Goal: Task Accomplishment & Management: Manage account settings

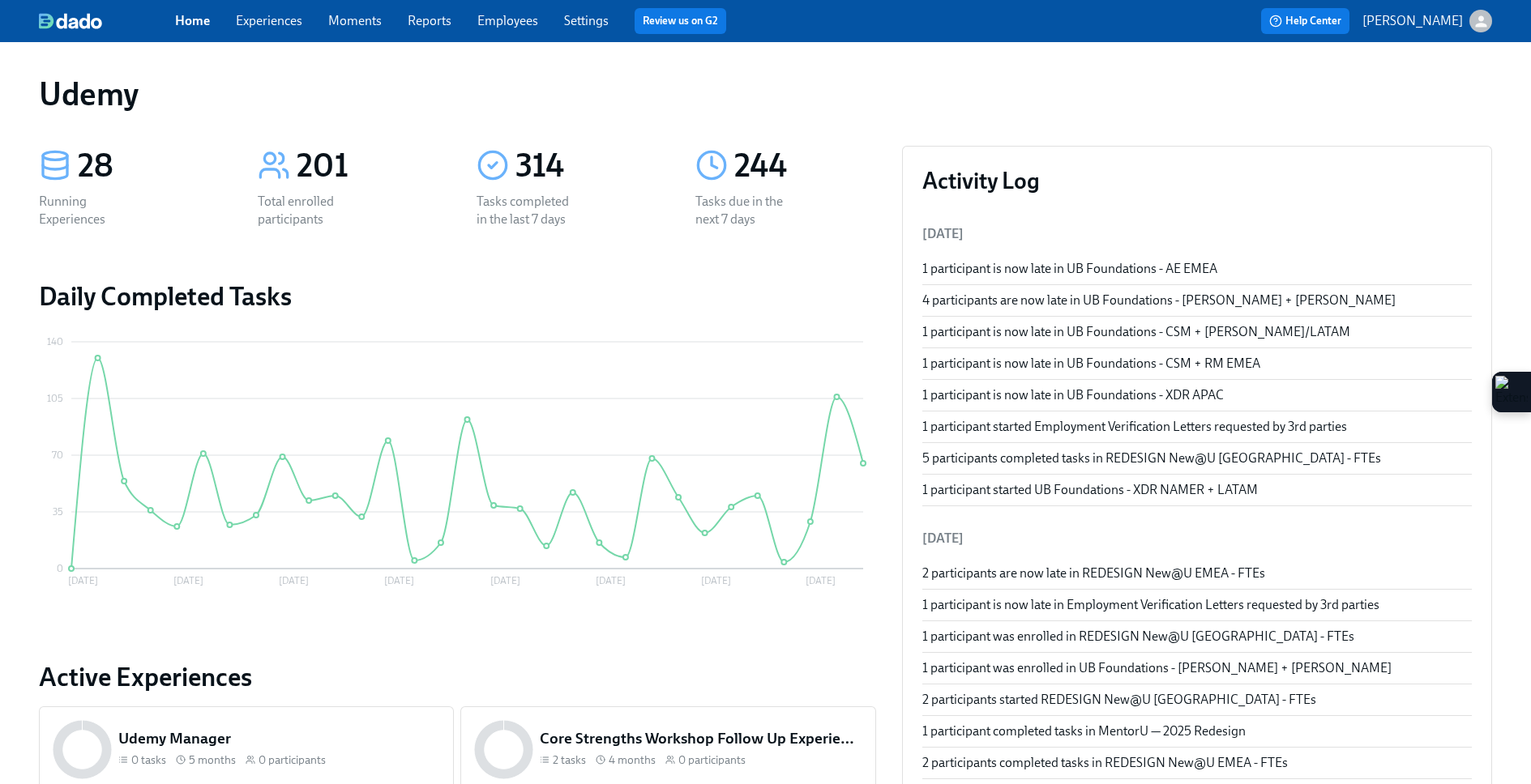
click at [854, 212] on div "244 Tasks due in the next 7 days" at bounding box center [786, 187] width 219 height 122
click at [253, 29] on span "Experiences" at bounding box center [269, 20] width 67 height 18
click at [271, 24] on link "Experiences" at bounding box center [269, 20] width 67 height 16
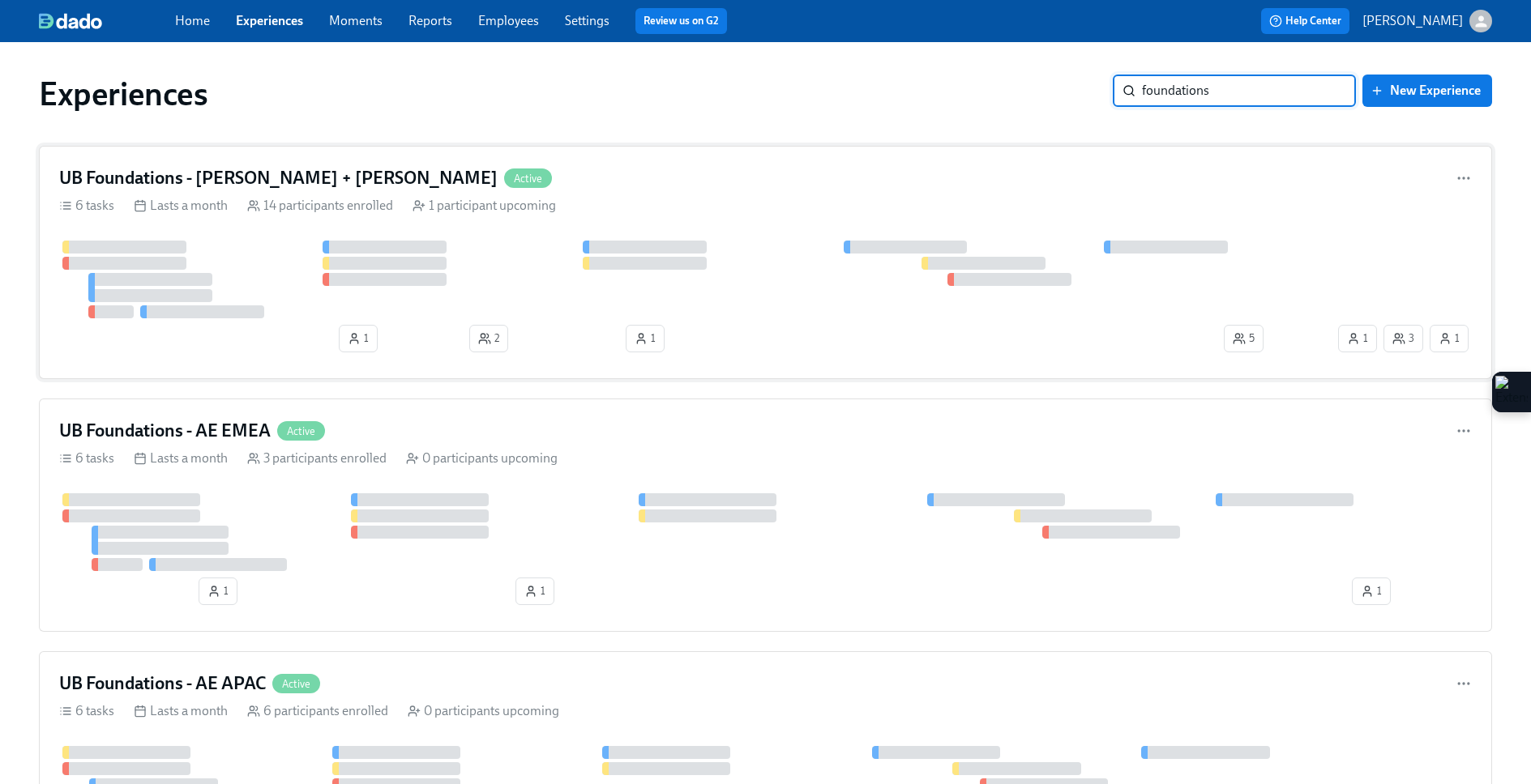
type input "foundations"
click at [861, 193] on div "UB Foundations - [PERSON_NAME] + LATAM Active 6 tasks Lasts a month 14 particip…" at bounding box center [766, 262] width 1453 height 233
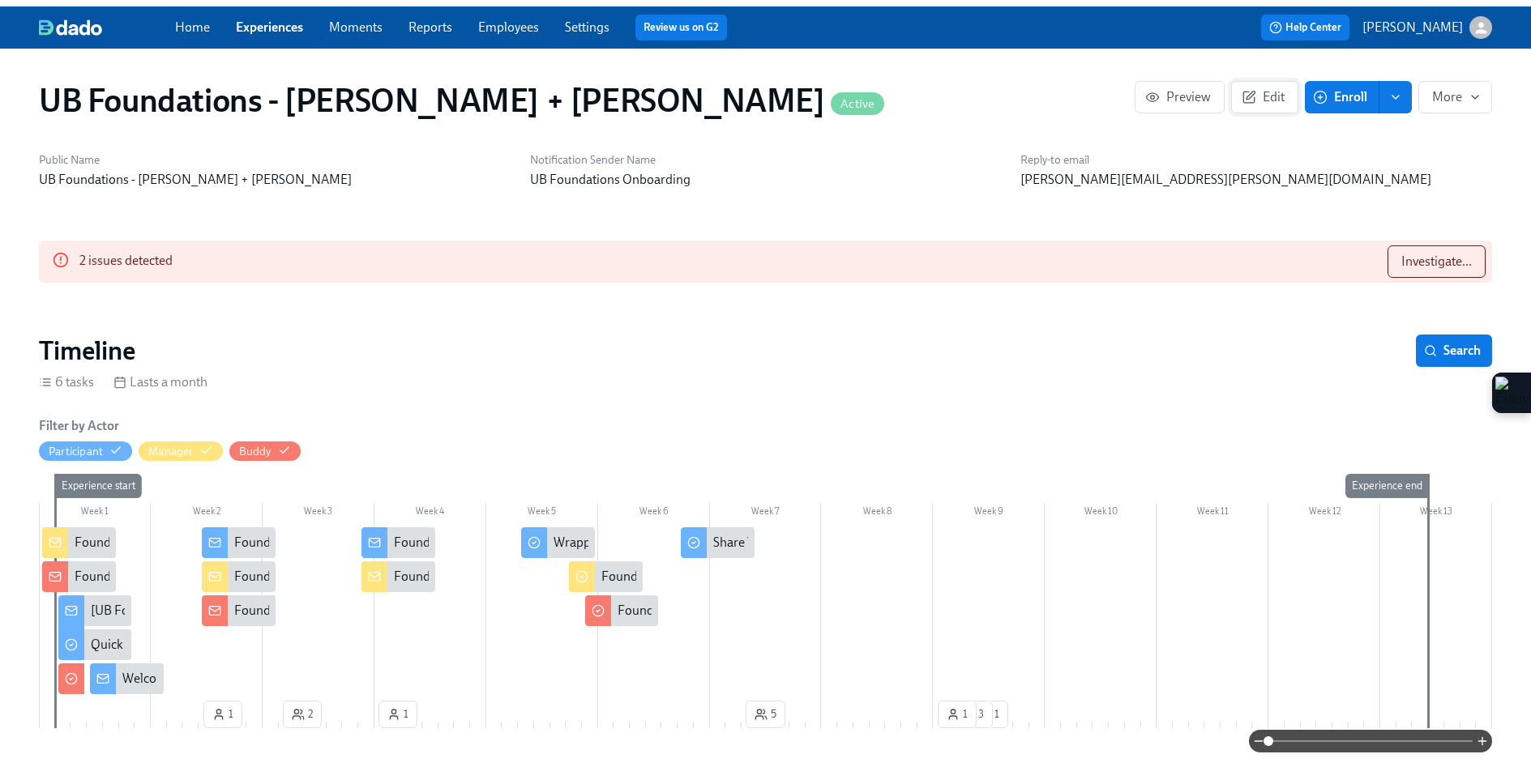
scroll to position [0, 8445]
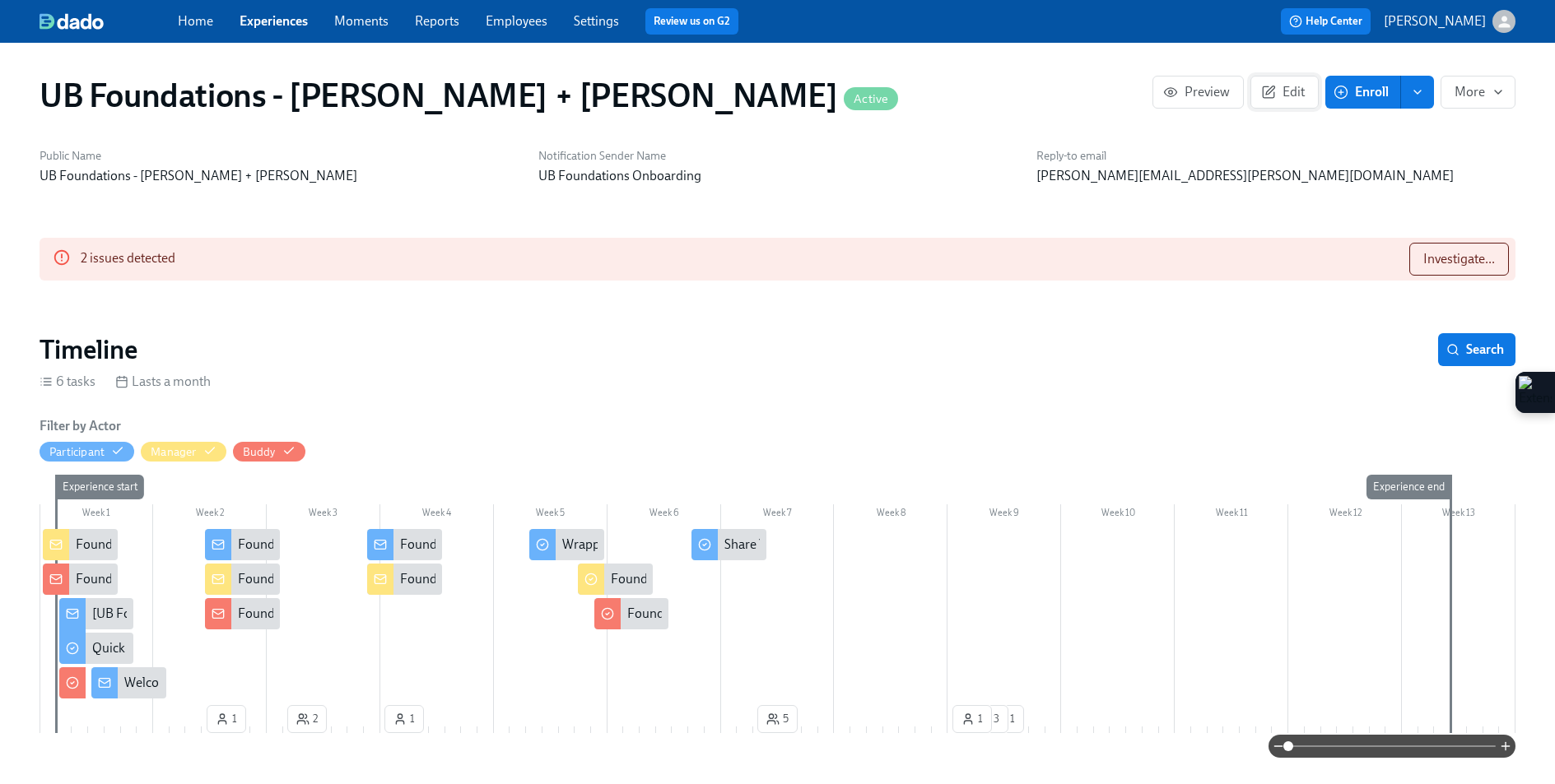
click at [1227, 103] on button "Edit" at bounding box center [1284, 92] width 68 height 33
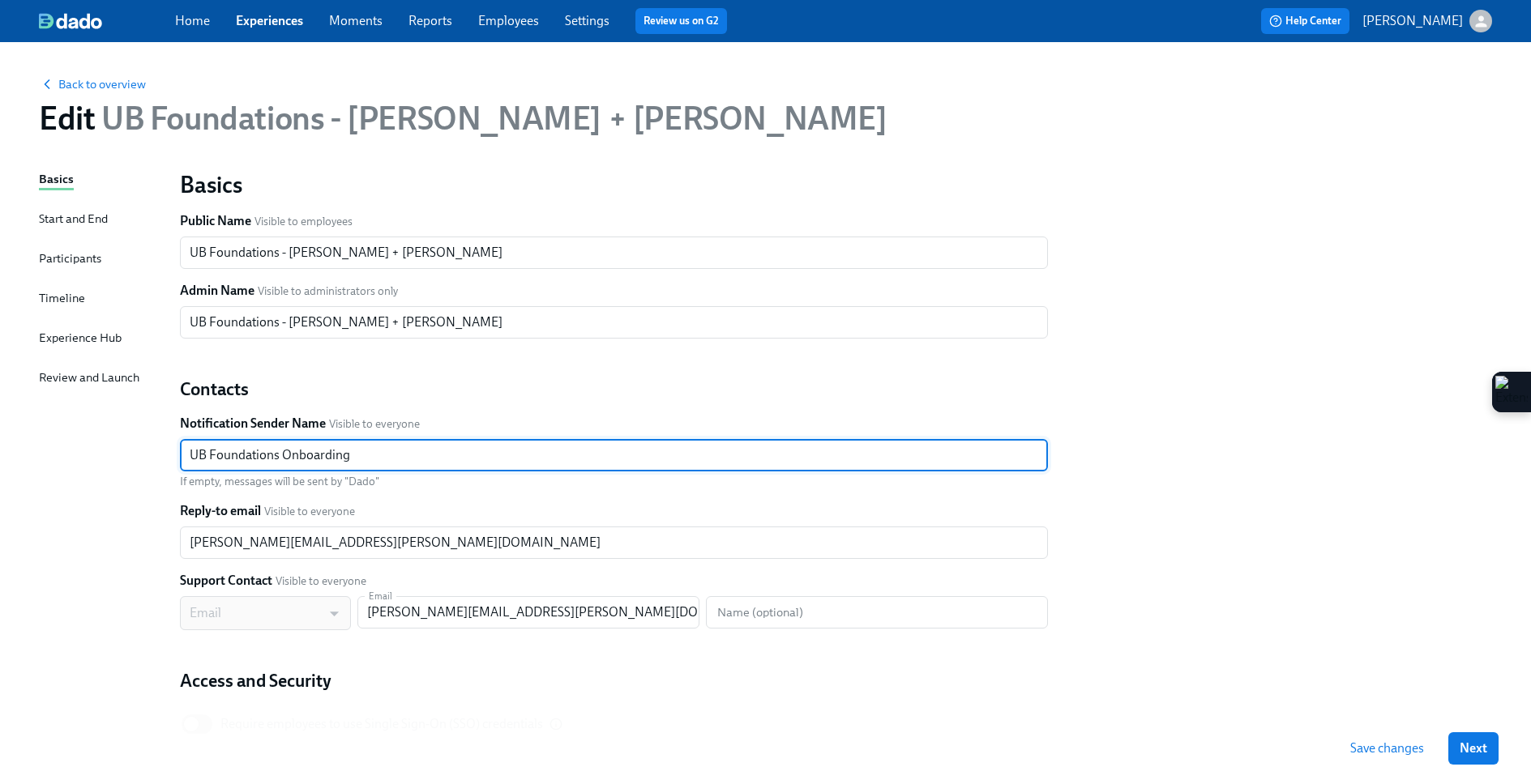
drag, startPoint x: 375, startPoint y: 454, endPoint x: 281, endPoint y: 451, distance: 94.0
click at [281, 451] on input "UB Foundations Onboarding" at bounding box center [614, 455] width 868 height 33
drag, startPoint x: 314, startPoint y: 453, endPoint x: 147, endPoint y: 451, distance: 167.0
click at [147, 451] on div "Basics Start and End Participants Timeline Experience Hub Review and Launch Bas…" at bounding box center [766, 495] width 1453 height 650
click at [278, 451] on input "UB Foundations" at bounding box center [614, 455] width 868 height 33
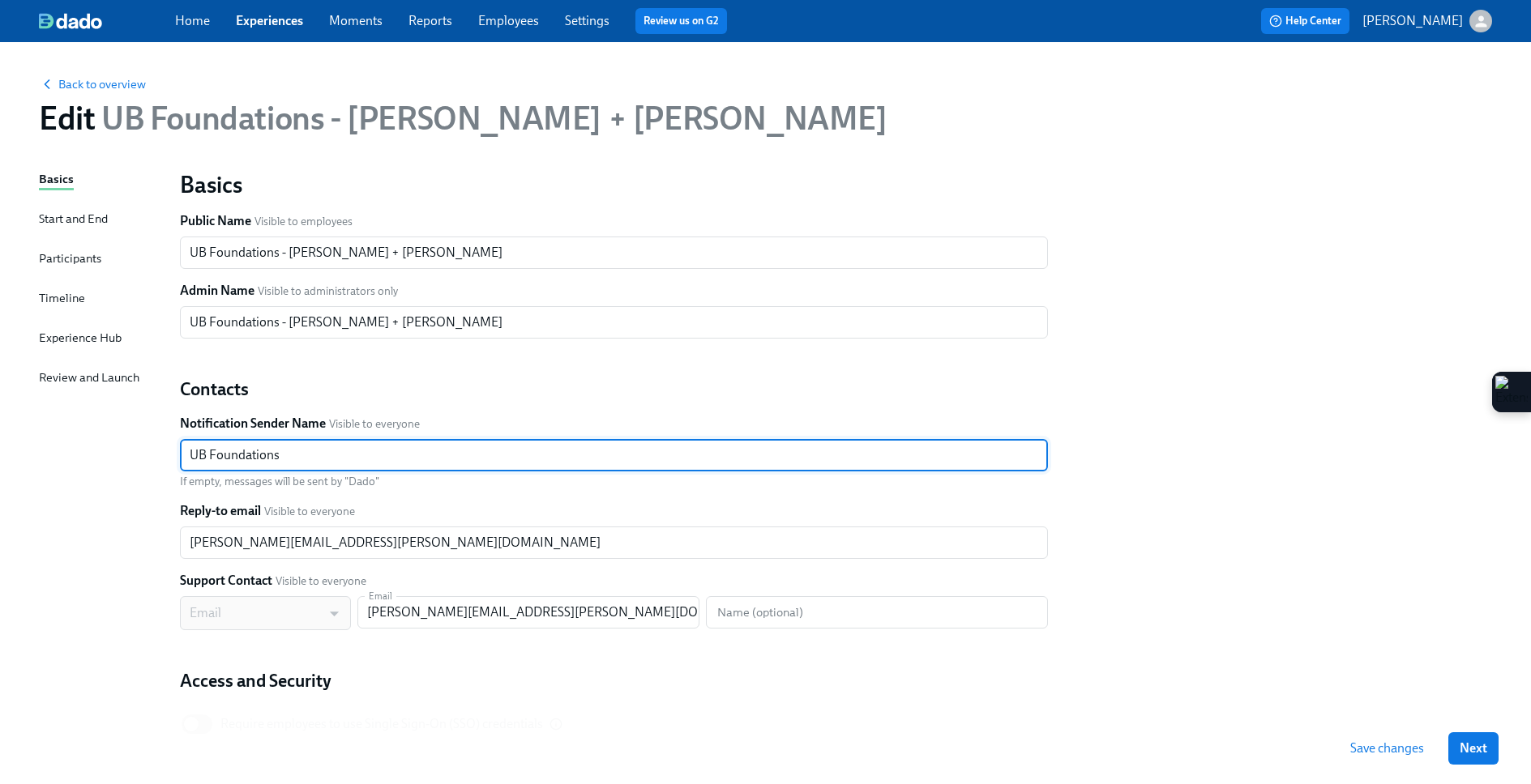
type input "UB Foundations"
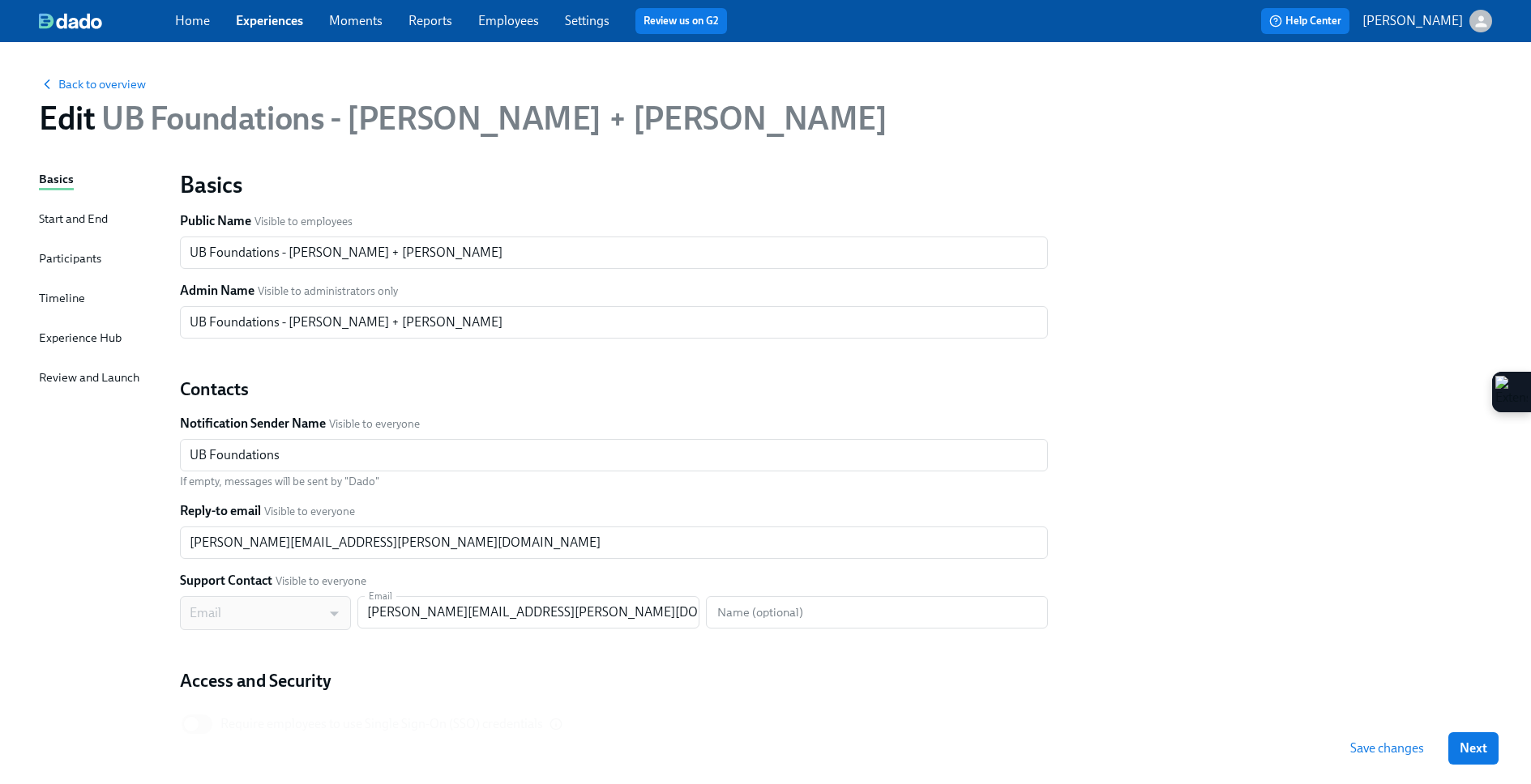
click at [66, 217] on div "Start and End" at bounding box center [73, 218] width 69 height 18
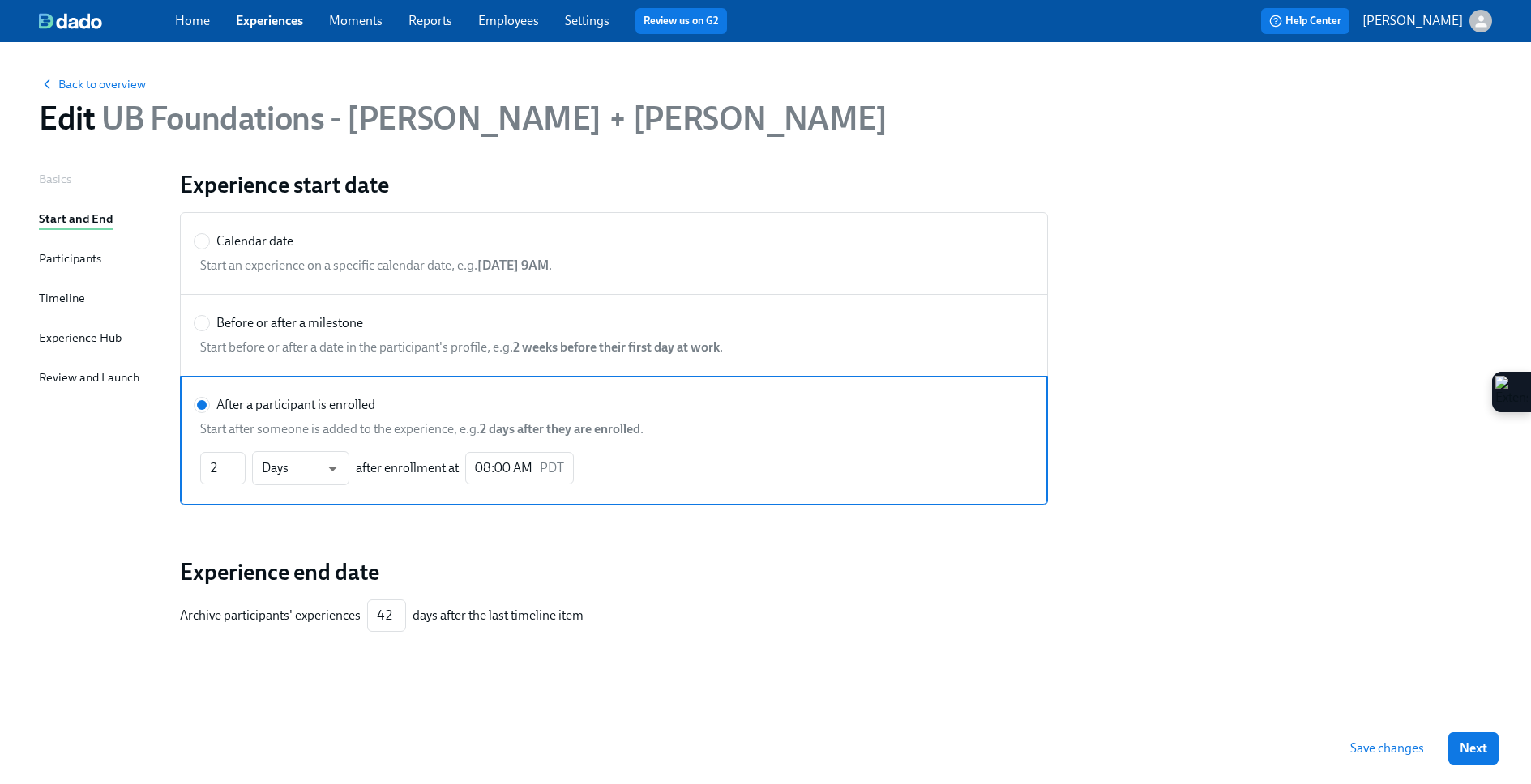
click at [227, 321] on span "Before or after a milestone" at bounding box center [290, 322] width 147 height 18
click at [209, 321] on input "Before or after a milestone" at bounding box center [202, 323] width 15 height 15
radio input "true"
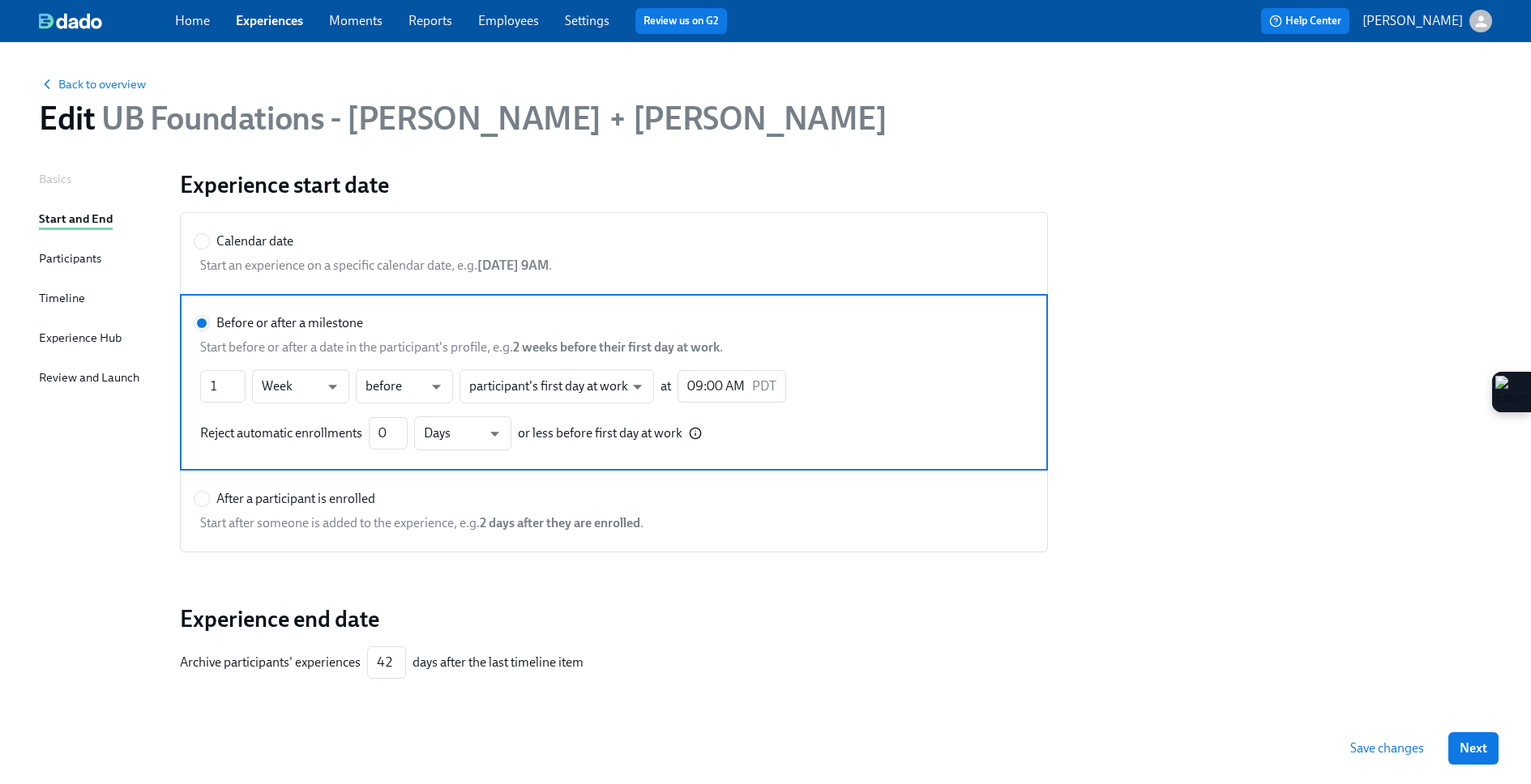
click at [69, 255] on div "Participants" at bounding box center [70, 258] width 62 height 18
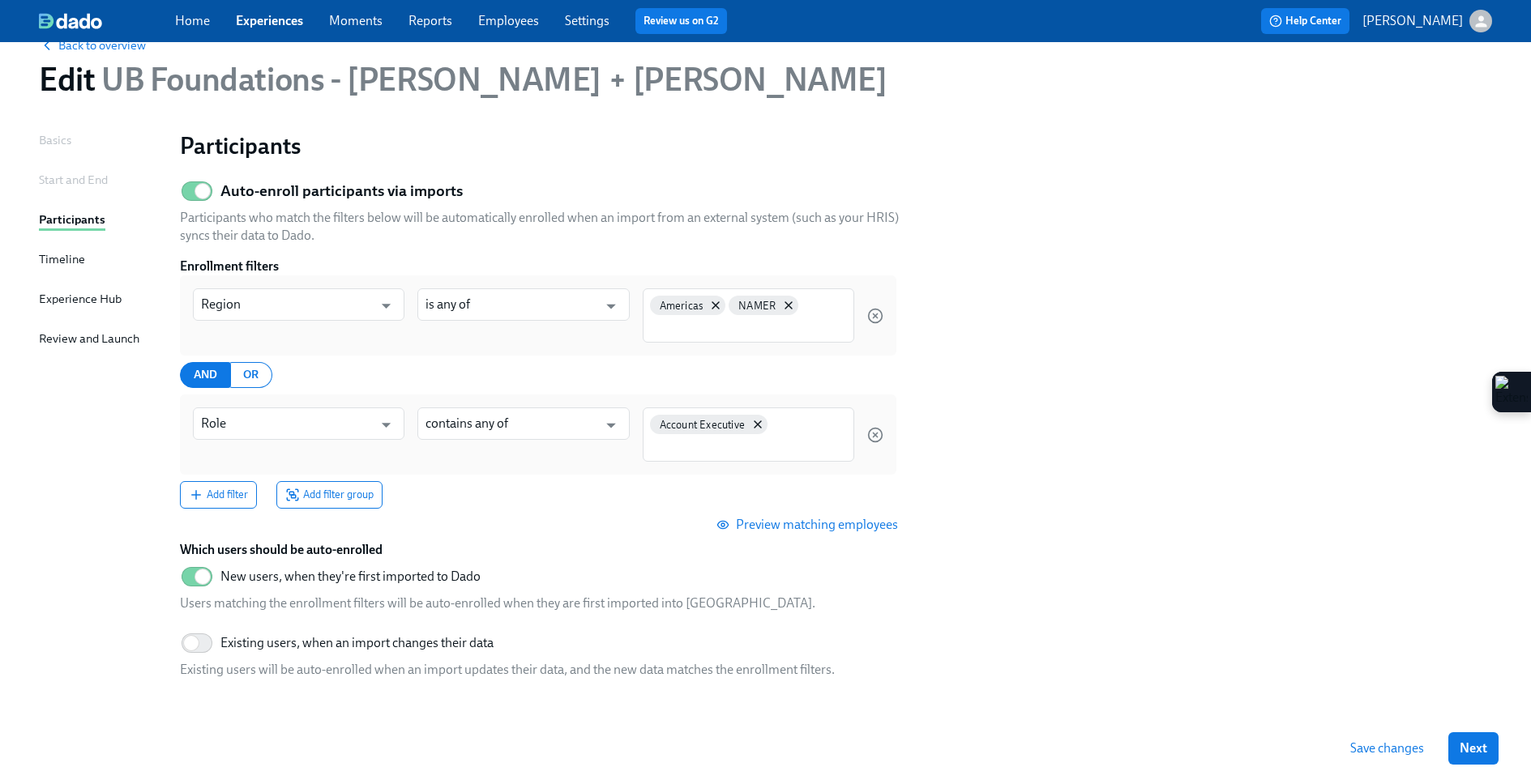
scroll to position [72, 0]
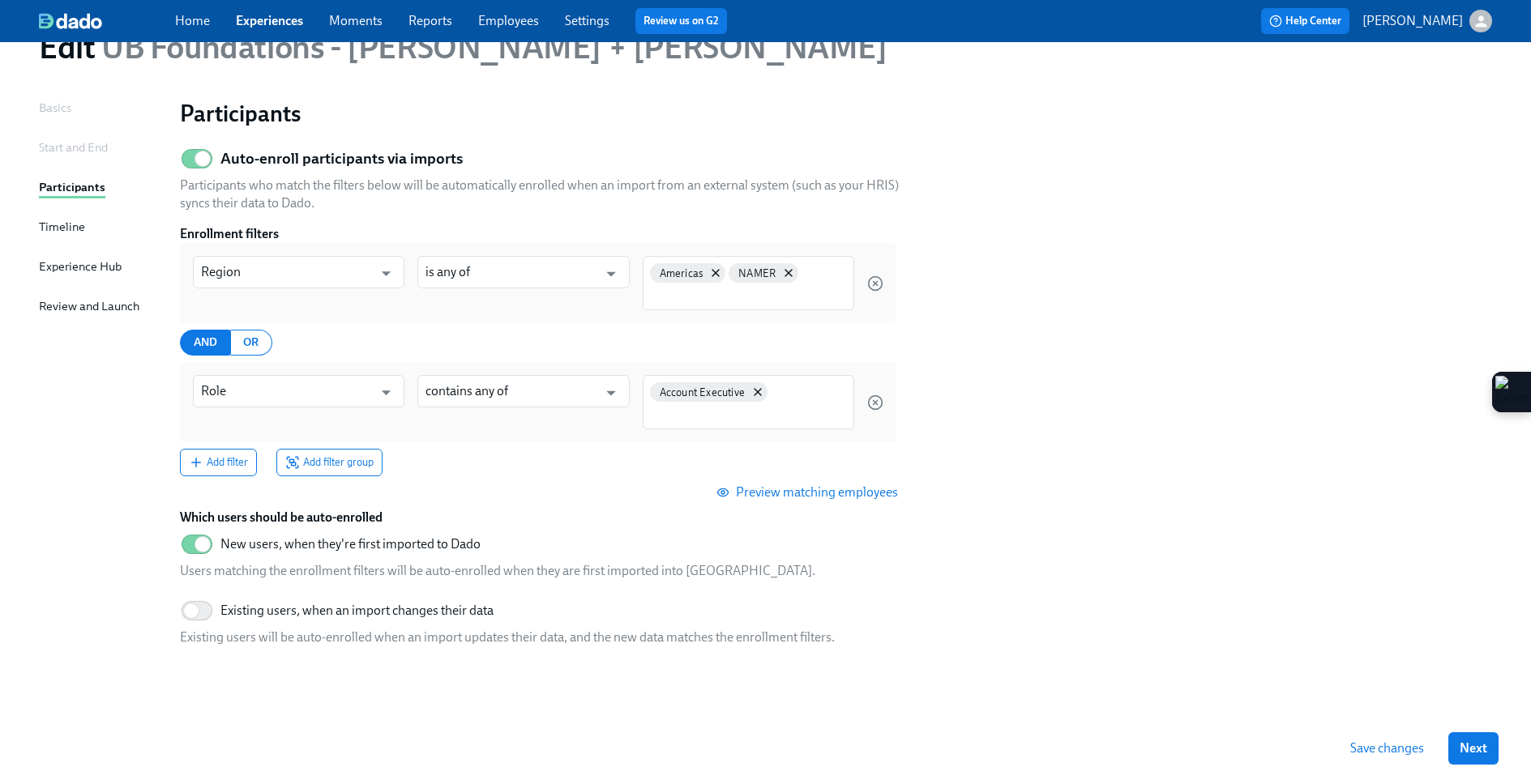
click at [84, 222] on div "Basics Start and End Participants Timeline Experience Hub Review and Launch" at bounding box center [99, 424] width 122 height 651
click at [74, 225] on div "Timeline" at bounding box center [62, 227] width 46 height 18
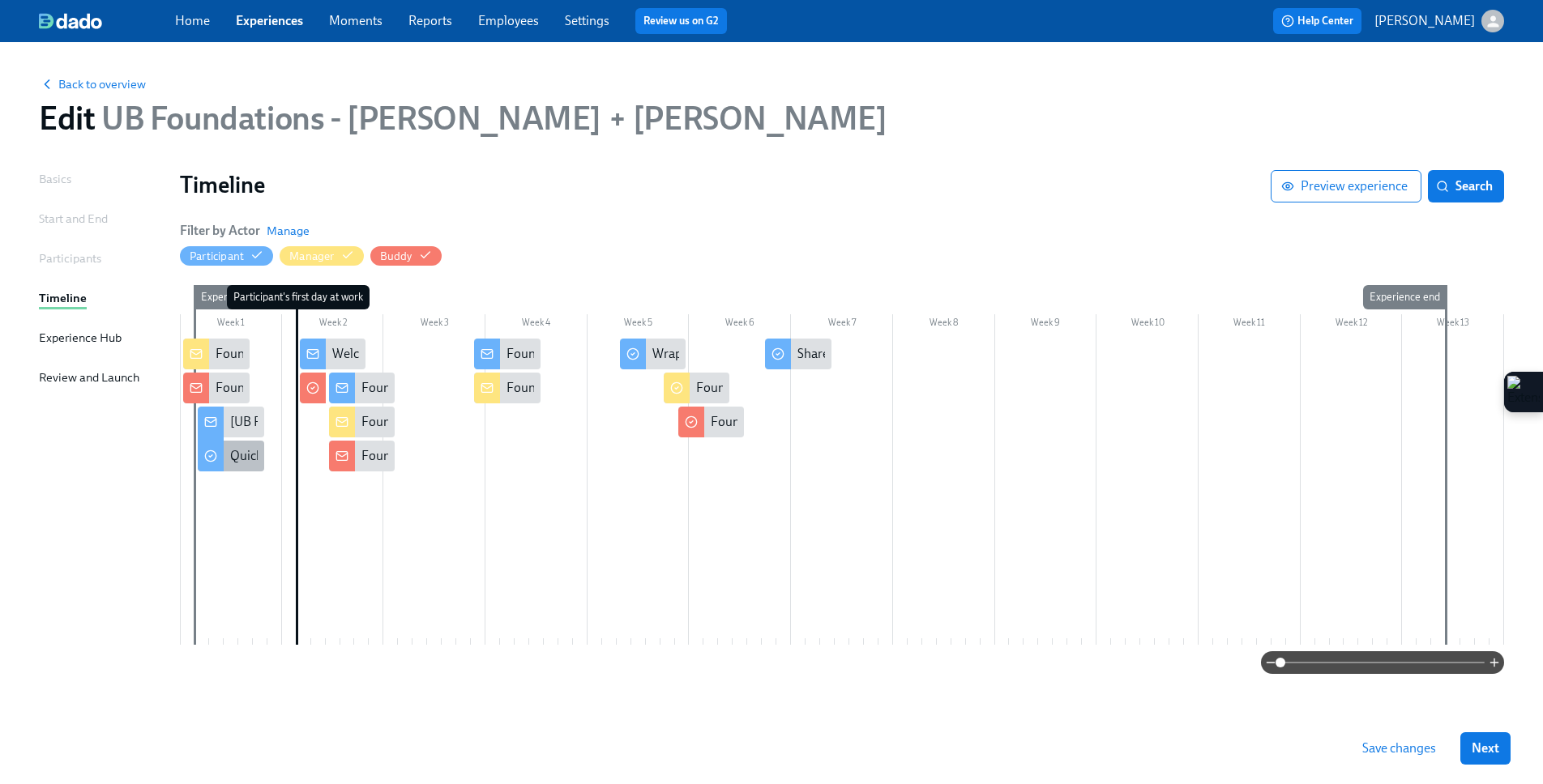
click at [212, 457] on icon at bounding box center [211, 456] width 13 height 13
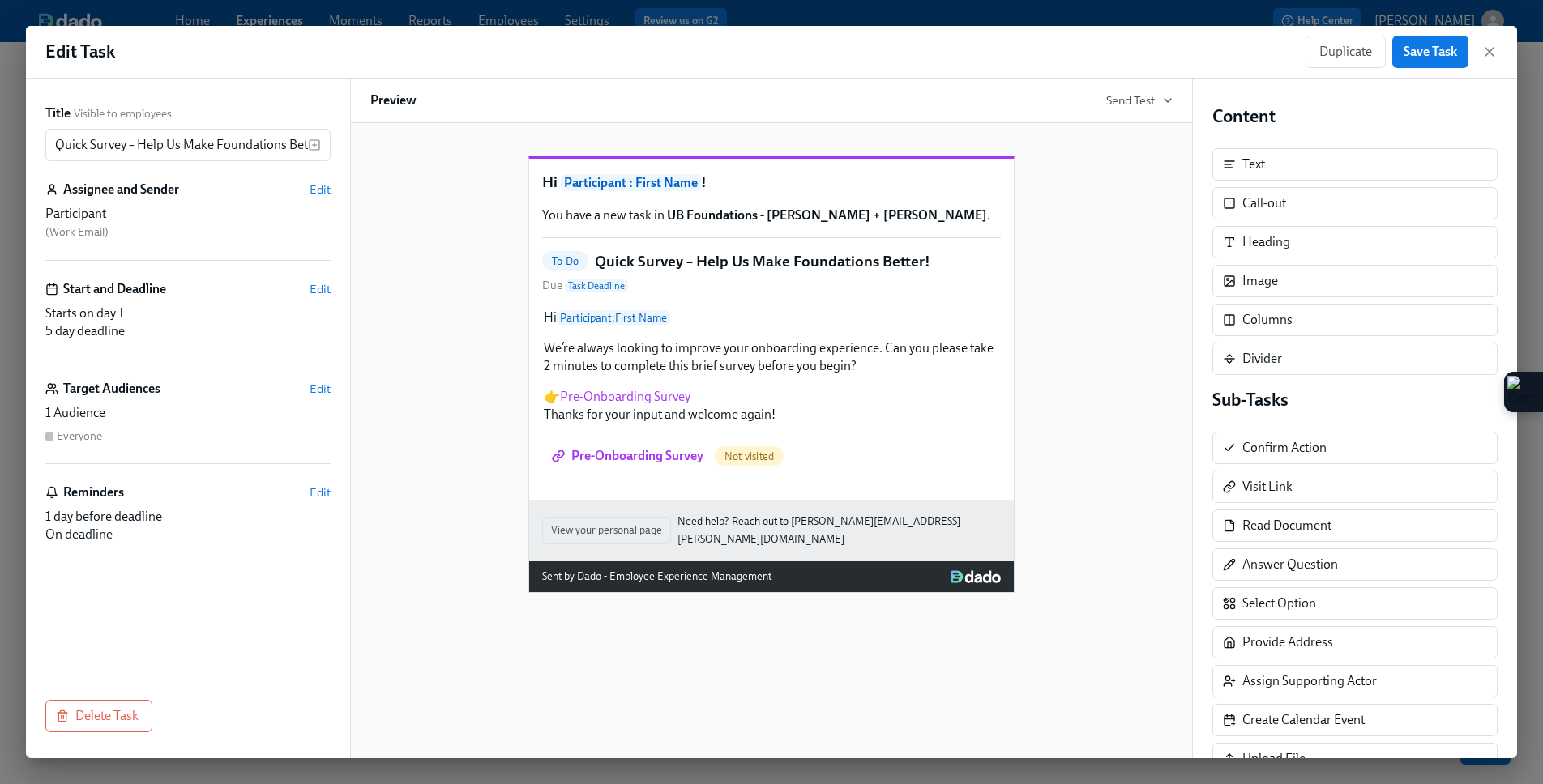
click at [125, 212] on div "Participant" at bounding box center [188, 214] width 285 height 18
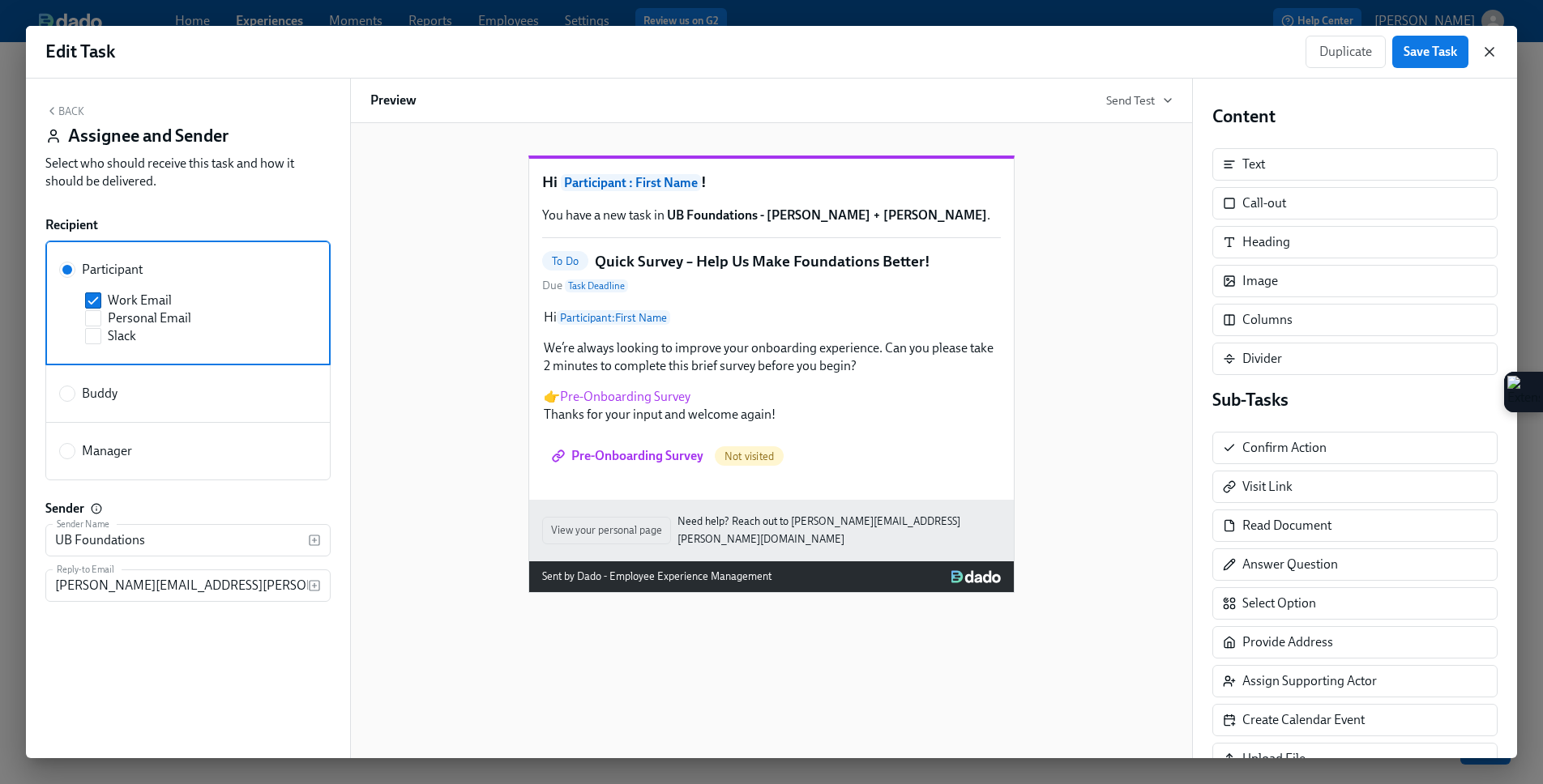
click at [1208, 48] on icon "button" at bounding box center [1489, 51] width 16 height 16
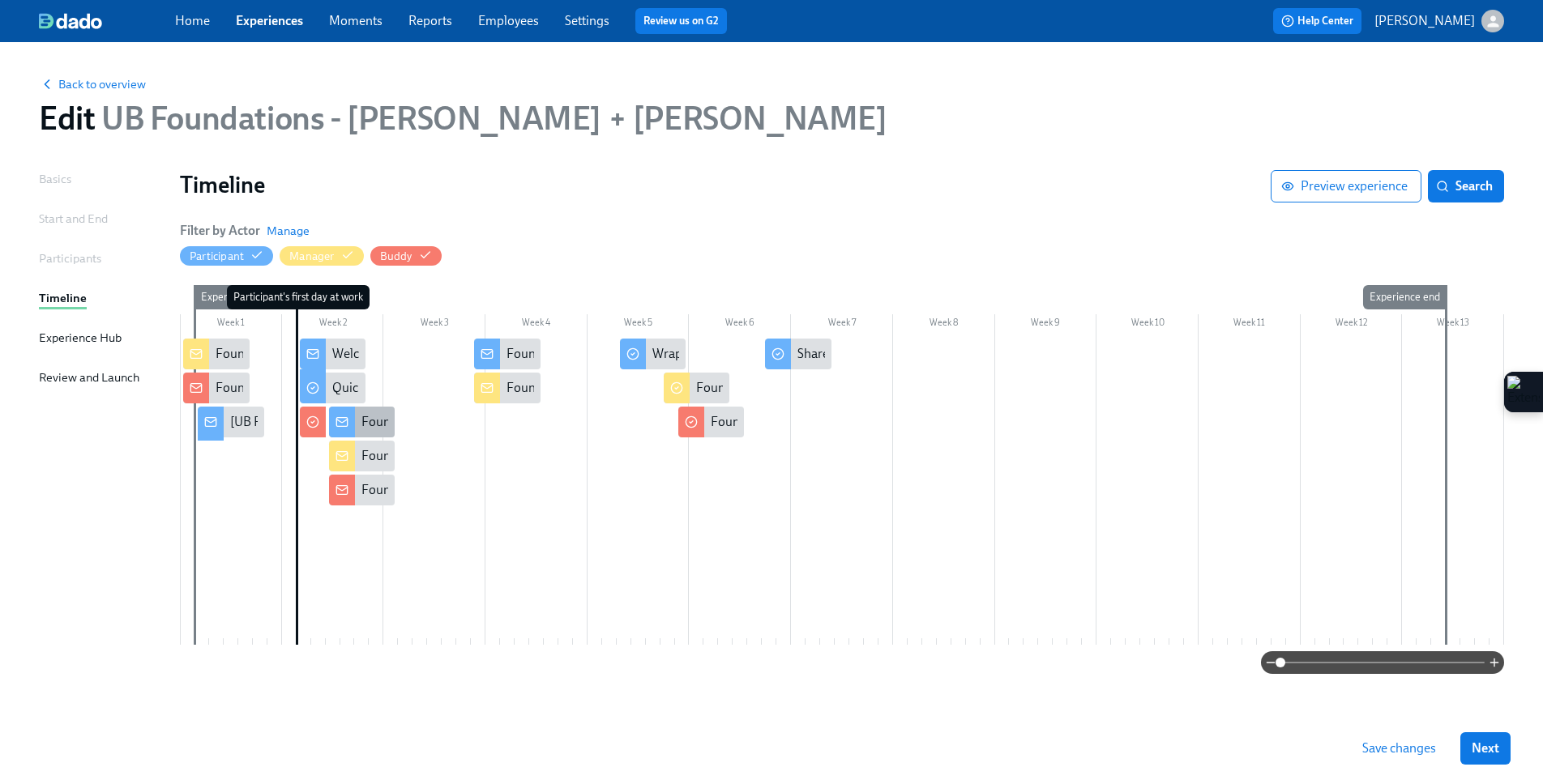
click at [345, 412] on div at bounding box center [342, 422] width 26 height 31
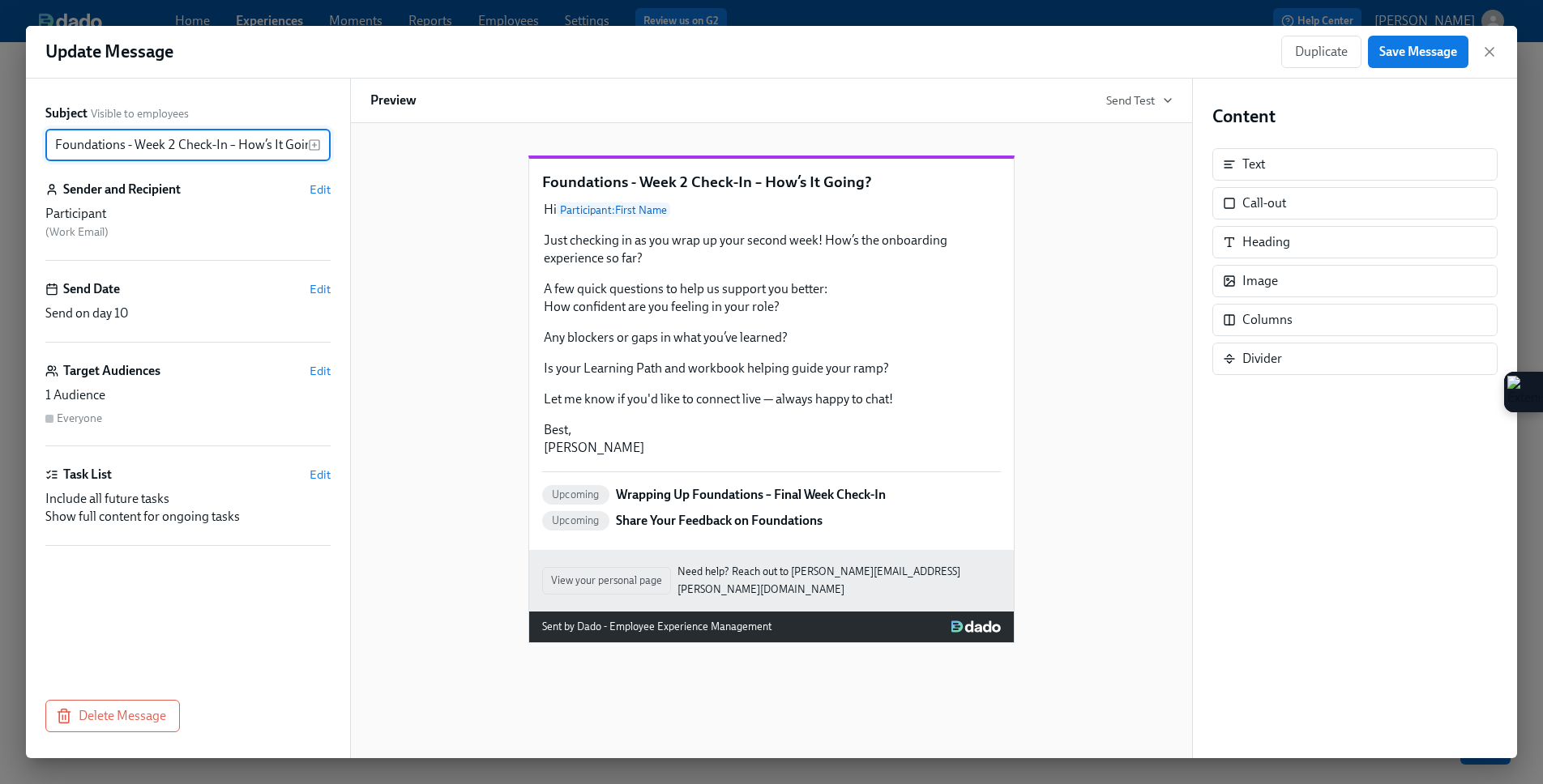
scroll to position [0, 14]
click at [1208, 48] on icon "button" at bounding box center [1489, 51] width 16 height 16
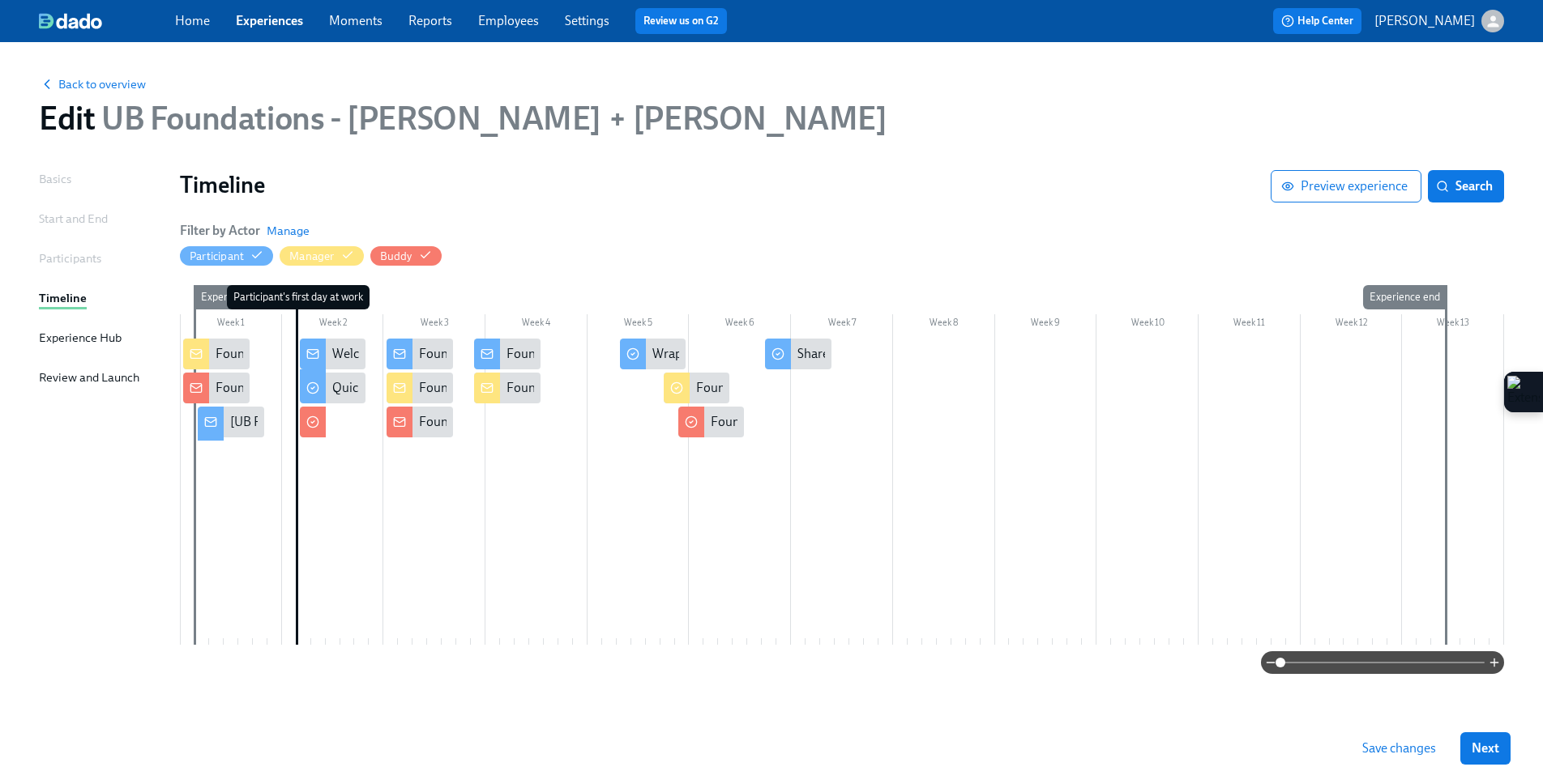
click at [1208, 641] on span "Save changes" at bounding box center [1398, 748] width 73 height 16
